Goal: Task Accomplishment & Management: Complete application form

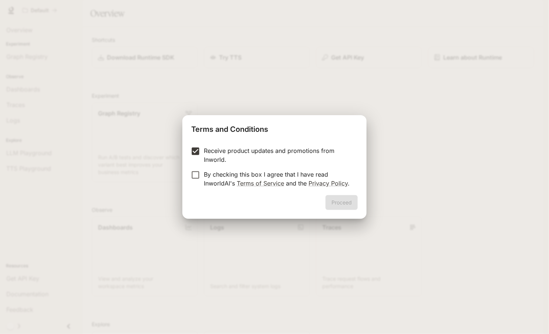
click at [193, 182] on label "By checking this box I agree that I have read InworldAI's Terms of Service and …" at bounding box center [269, 179] width 165 height 18
click at [199, 146] on div "Receive product updates and promotions from Inworld. By checking this box I agr…" at bounding box center [274, 167] width 184 height 55
click at [195, 181] on label "By checking this box I agree that I have read InworldAI's Terms of Service and …" at bounding box center [269, 179] width 165 height 18
click at [208, 160] on p "Receive product updates and promotions from Inworld." at bounding box center [278, 155] width 148 height 18
click at [334, 196] on button "Proceed" at bounding box center [341, 202] width 32 height 15
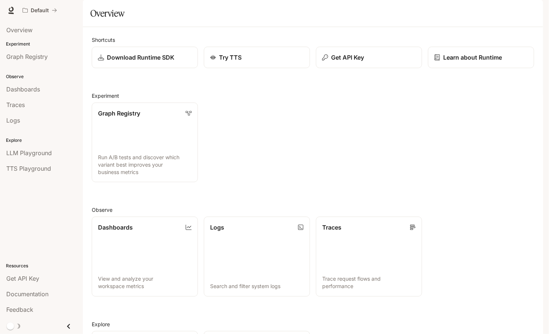
click at [525, 6] on div "Documentation Documentation" at bounding box center [508, 10] width 63 height 15
click at [532, 13] on div "button" at bounding box center [532, 10] width 10 height 10
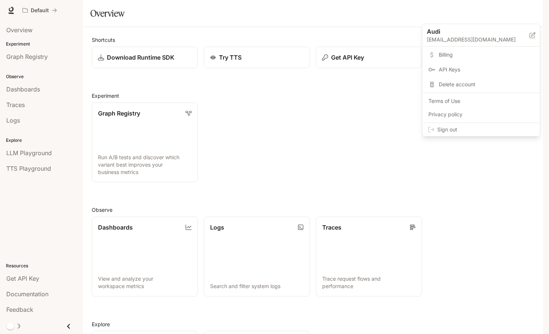
click at [441, 131] on span "Sign out" at bounding box center [485, 129] width 97 height 7
